Goal: Task Accomplishment & Management: Use online tool/utility

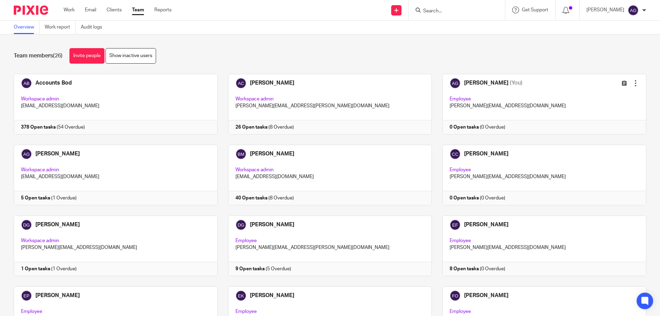
click at [465, 11] on input "Search" at bounding box center [454, 11] width 62 height 6
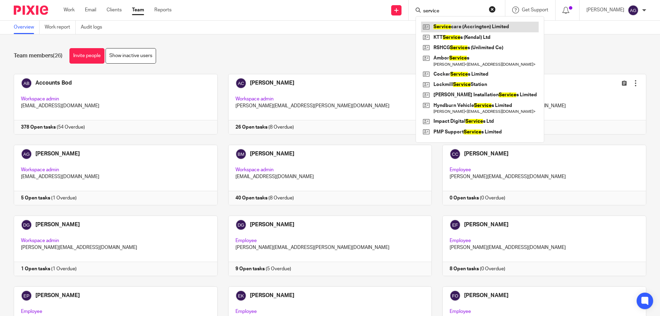
type input "service"
click at [464, 22] on link at bounding box center [480, 27] width 118 height 10
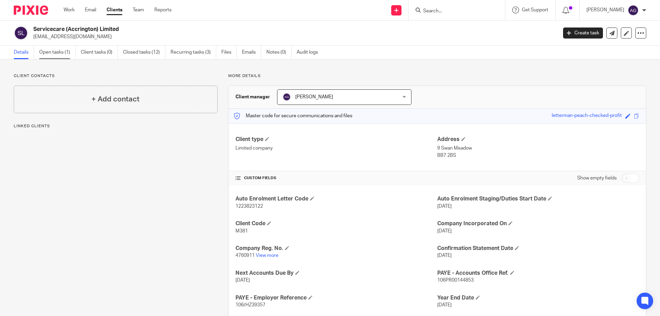
click at [58, 57] on link "Open tasks (1)" at bounding box center [57, 52] width 36 height 13
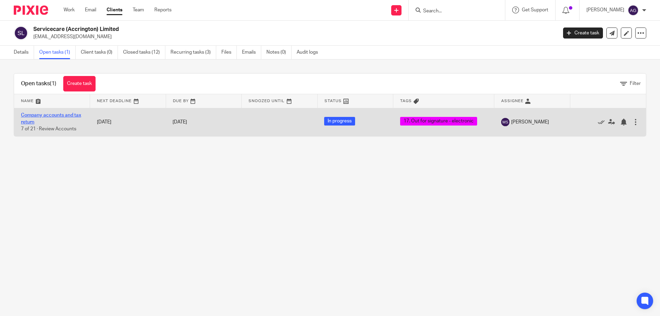
click at [64, 113] on link "Company accounts and tax return" at bounding box center [51, 119] width 60 height 12
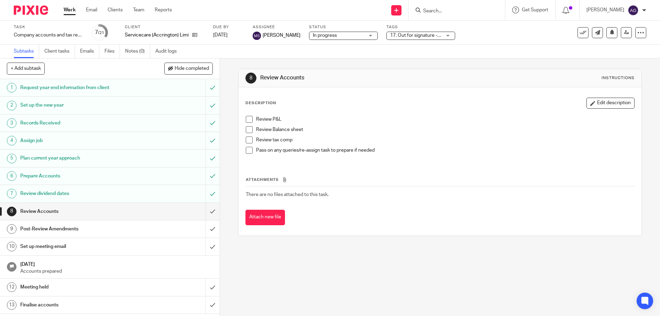
click at [427, 37] on span "17. Out for signature - electronic" at bounding box center [425, 35] width 70 height 5
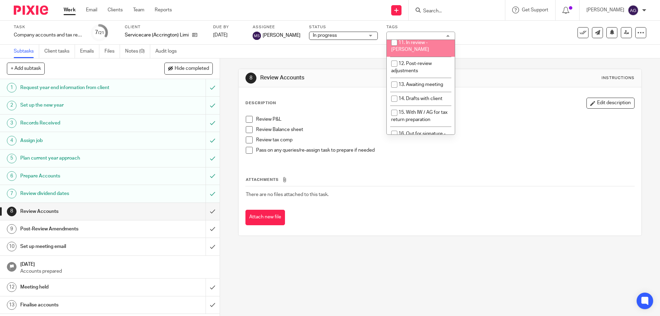
scroll to position [241, 0]
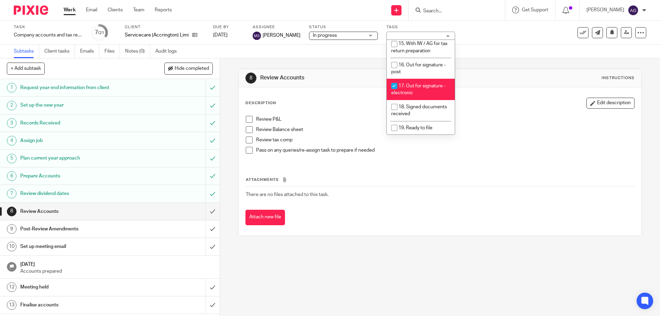
click at [403, 84] on span "17. Out for signature - electronic" at bounding box center [418, 90] width 54 height 12
checkbox input "false"
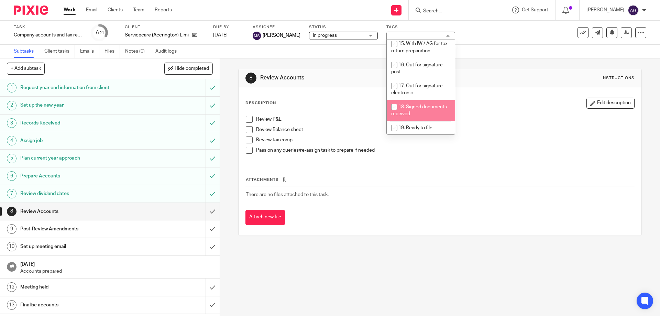
click at [409, 100] on li "18. Signed documents received" at bounding box center [421, 110] width 68 height 21
checkbox input "true"
click at [497, 73] on div "8 Review Accounts Instructions" at bounding box center [440, 78] width 389 height 11
